Goal: Task Accomplishment & Management: Manage account settings

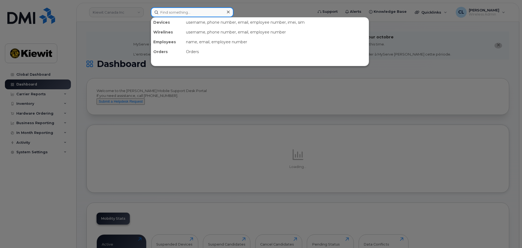
click at [197, 12] on input at bounding box center [192, 12] width 83 height 10
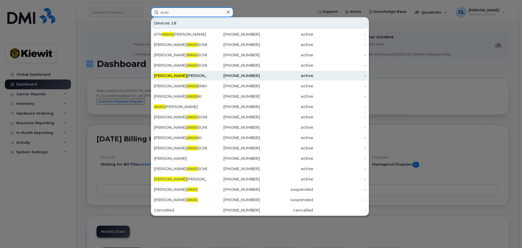
type input "anas"
click at [192, 76] on div "Anas Abo Moslim" at bounding box center [180, 75] width 53 height 5
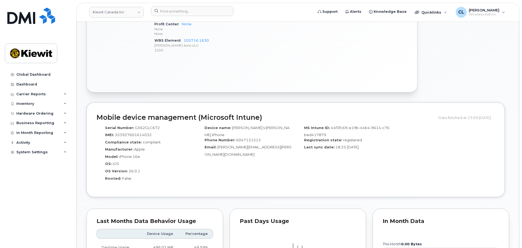
scroll to position [323, 0]
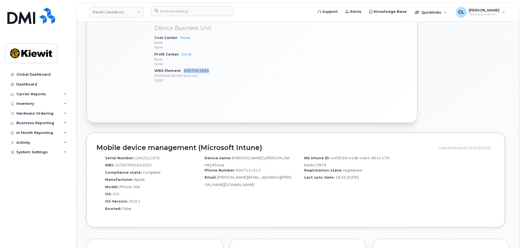
drag, startPoint x: 215, startPoint y: 73, endPoint x: 188, endPoint y: 70, distance: 27.7
click at [181, 71] on div "WBS Element 105716.1630 Peter Kiewit Sons ULC 1020" at bounding box center [213, 75] width 118 height 17
copy link "105716.1630"
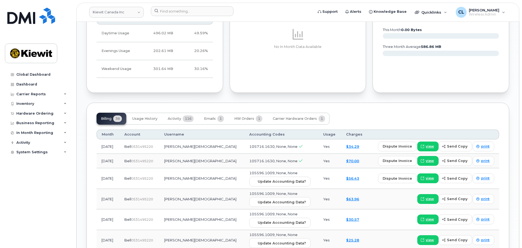
scroll to position [568, 0]
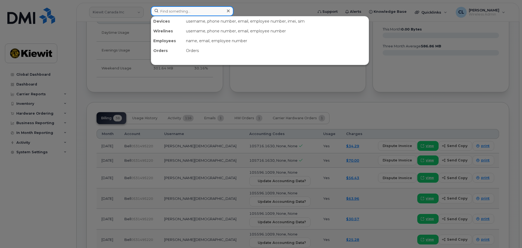
click at [214, 8] on input at bounding box center [192, 11] width 83 height 10
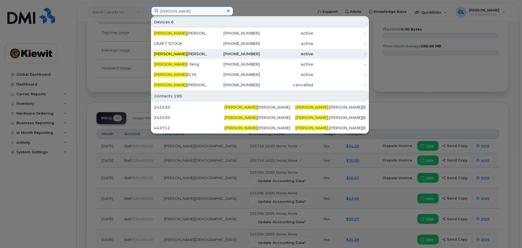
type input "daryl"
click at [198, 55] on div "Daryl Schubert" at bounding box center [180, 53] width 53 height 5
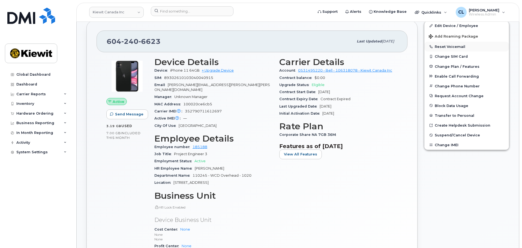
scroll to position [77, 0]
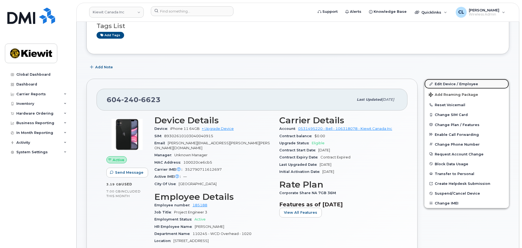
click at [459, 84] on link "Edit Device / Employee" at bounding box center [466, 84] width 85 height 10
click at [438, 84] on link "Edit Device / Employee" at bounding box center [466, 84] width 85 height 10
click at [434, 84] on link "Edit Device / Employee" at bounding box center [466, 84] width 85 height 10
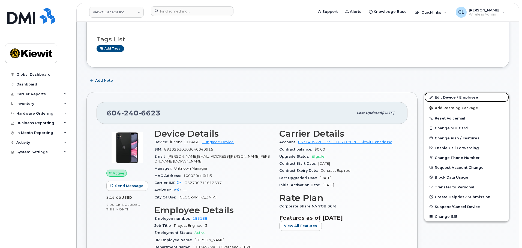
scroll to position [23, 0]
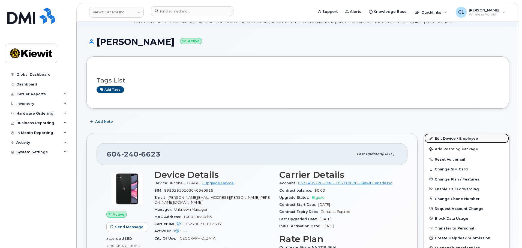
click at [431, 137] on icon at bounding box center [430, 138] width 3 height 3
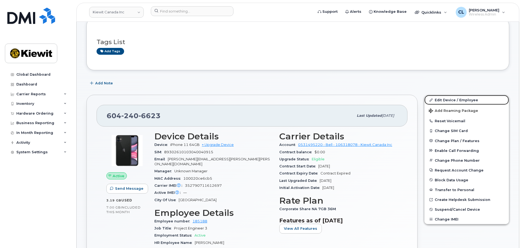
scroll to position [132, 0]
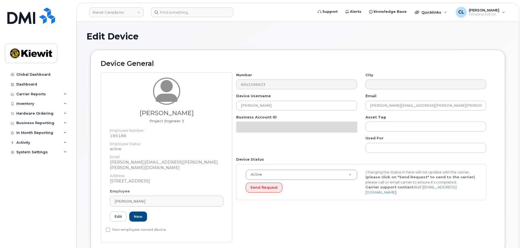
select select "14059"
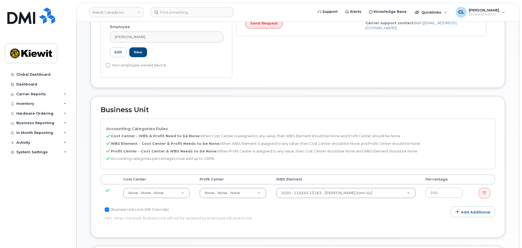
scroll to position [273, 0]
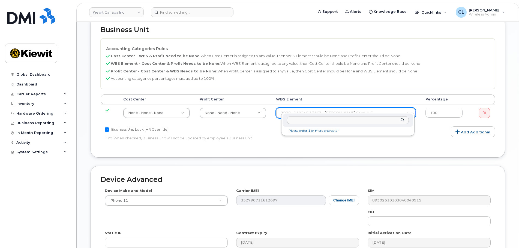
paste input "105716.1630"
type input "105716.1630"
type input "34443100"
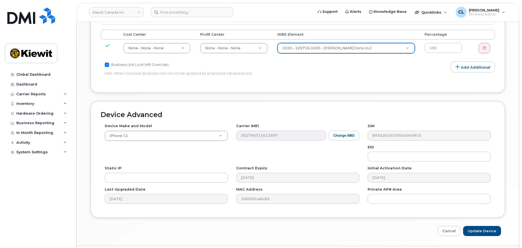
scroll to position [347, 0]
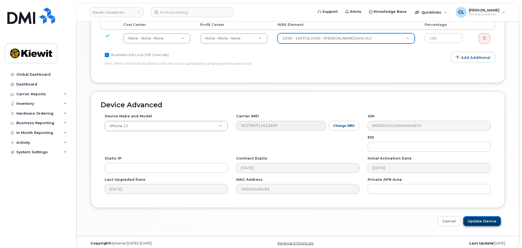
click at [473, 216] on input "Update Device" at bounding box center [482, 221] width 38 height 10
type input "Saving..."
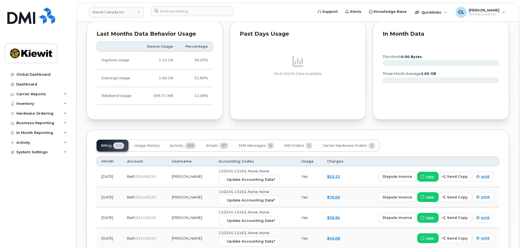
scroll to position [573, 0]
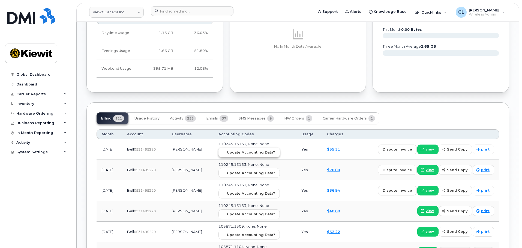
click at [267, 150] on span "Update Accounting Data?" at bounding box center [251, 152] width 48 height 5
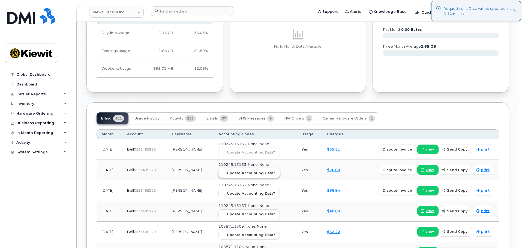
click at [259, 171] on span "Update Accounting Data?" at bounding box center [251, 173] width 48 height 5
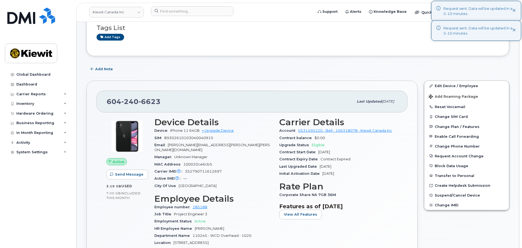
scroll to position [27, 0]
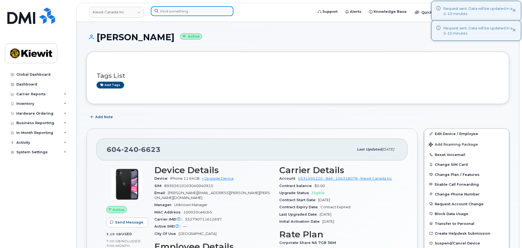
click at [209, 13] on input at bounding box center [192, 11] width 83 height 10
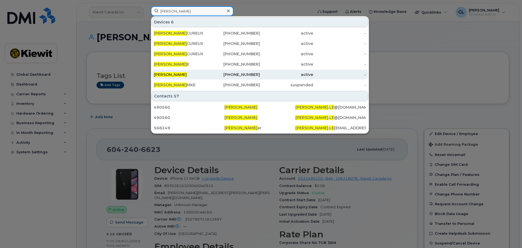
type input "christopher le"
click at [213, 74] on div "236-785-3987" at bounding box center [233, 74] width 53 height 5
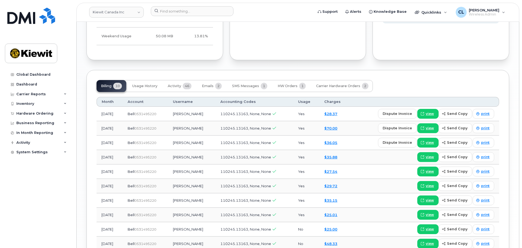
scroll to position [600, 0]
click at [338, 132] on td "$70.00" at bounding box center [334, 129] width 31 height 14
click at [337, 129] on link "$70.00" at bounding box center [330, 129] width 13 height 4
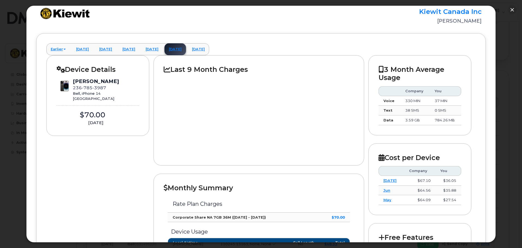
scroll to position [0, 0]
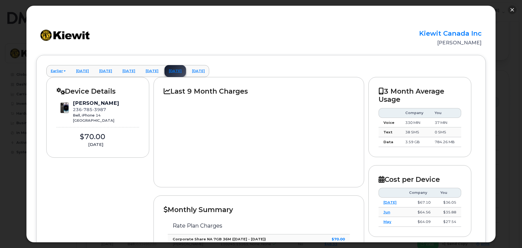
click at [511, 7] on button "button" at bounding box center [512, 9] width 9 height 9
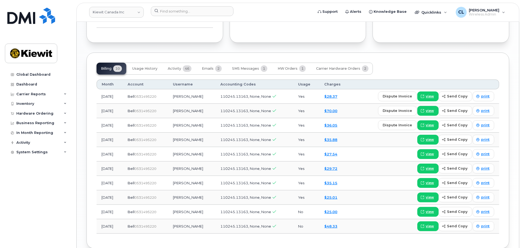
scroll to position [645, 0]
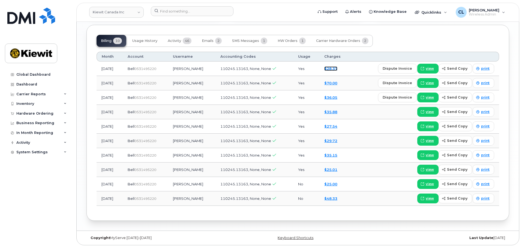
click at [334, 67] on link "$28.37" at bounding box center [330, 69] width 13 height 4
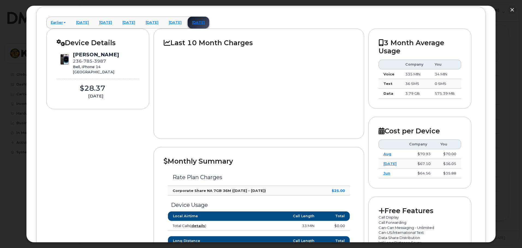
scroll to position [0, 0]
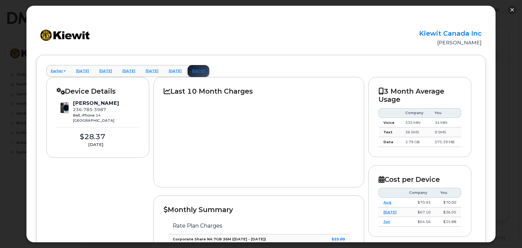
click at [511, 7] on button "button" at bounding box center [512, 9] width 9 height 9
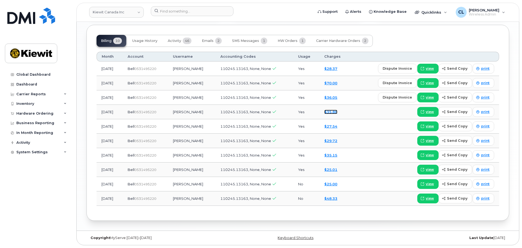
click at [335, 112] on link "$35.88" at bounding box center [330, 112] width 13 height 4
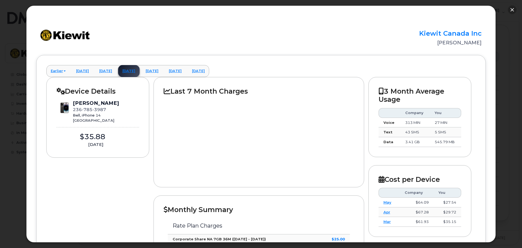
click at [510, 8] on button "button" at bounding box center [512, 9] width 9 height 9
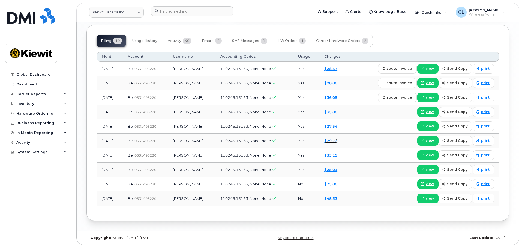
click at [337, 140] on link "$29.72" at bounding box center [330, 141] width 13 height 4
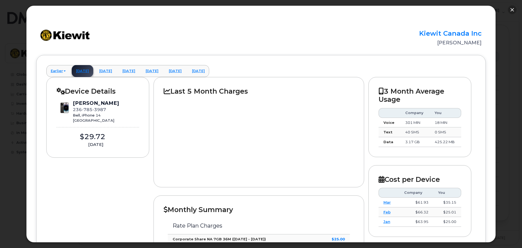
click at [511, 10] on button "button" at bounding box center [512, 9] width 9 height 9
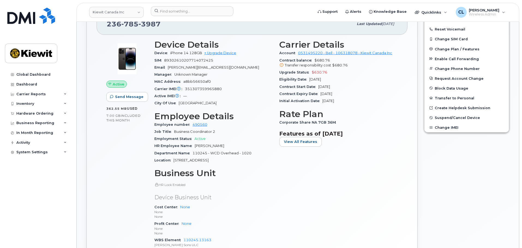
scroll to position [73, 0]
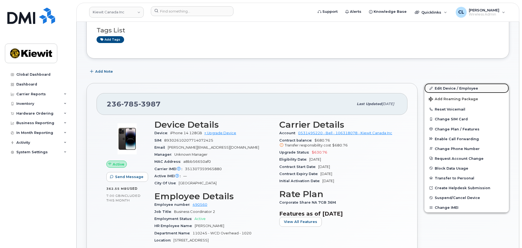
click at [450, 89] on link "Edit Device / Employee" at bounding box center [466, 88] width 85 height 10
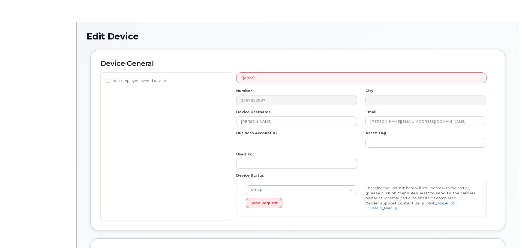
select select "14059"
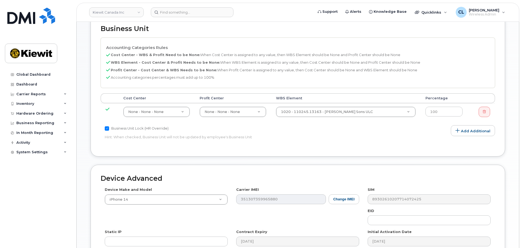
scroll to position [266, 0]
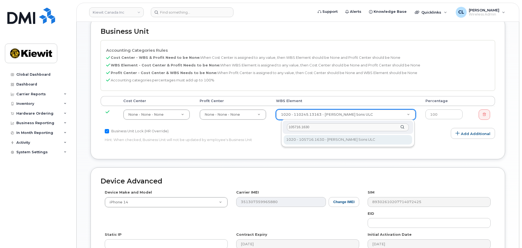
type input "105716.1630"
type input "34443100"
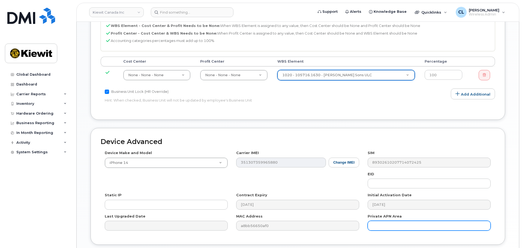
scroll to position [347, 0]
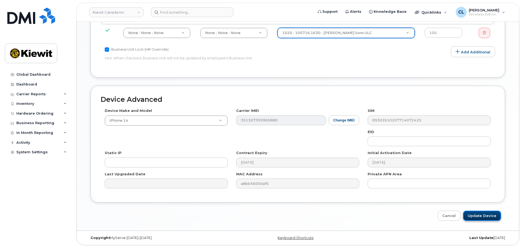
click at [484, 218] on input "Update Device" at bounding box center [482, 216] width 38 height 10
type input "Saving..."
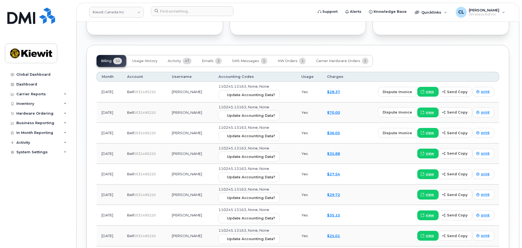
scroll to position [627, 0]
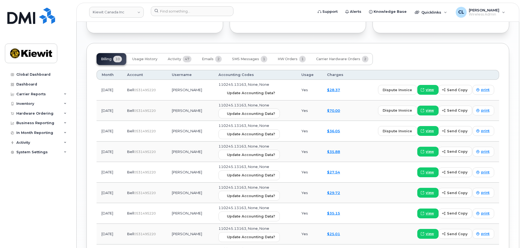
drag, startPoint x: 249, startPoint y: 89, endPoint x: 286, endPoint y: 28, distance: 71.7
click at [249, 89] on button "Update Accounting Data?" at bounding box center [248, 93] width 61 height 10
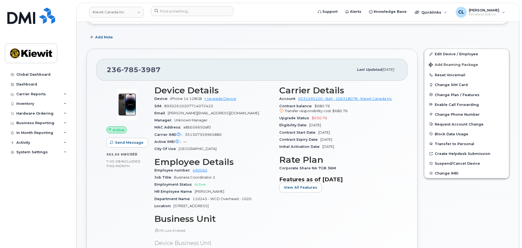
scroll to position [46, 0]
